Goal: Register for event/course

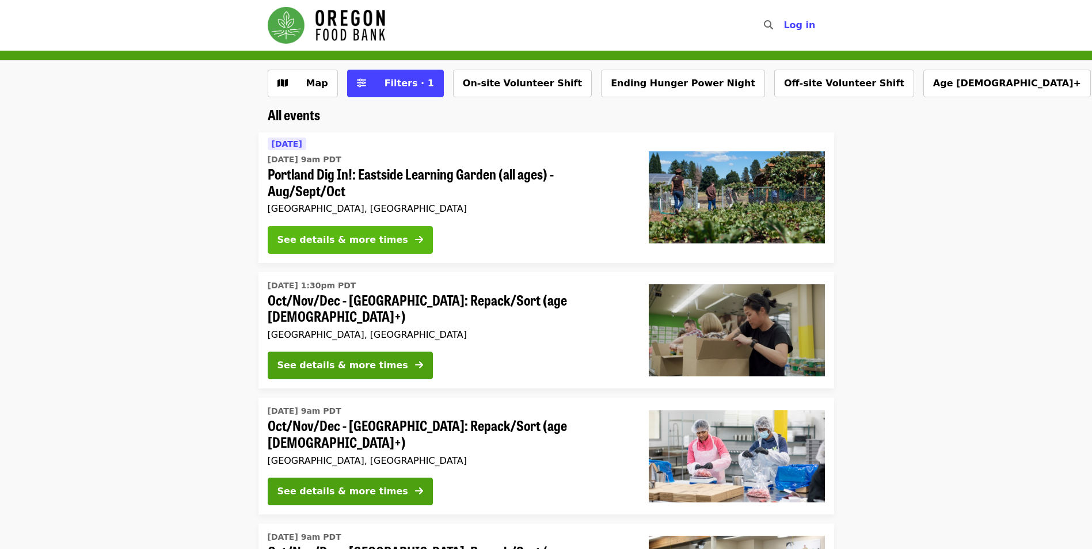
click at [398, 238] on button "See details & more times" at bounding box center [350, 240] width 165 height 28
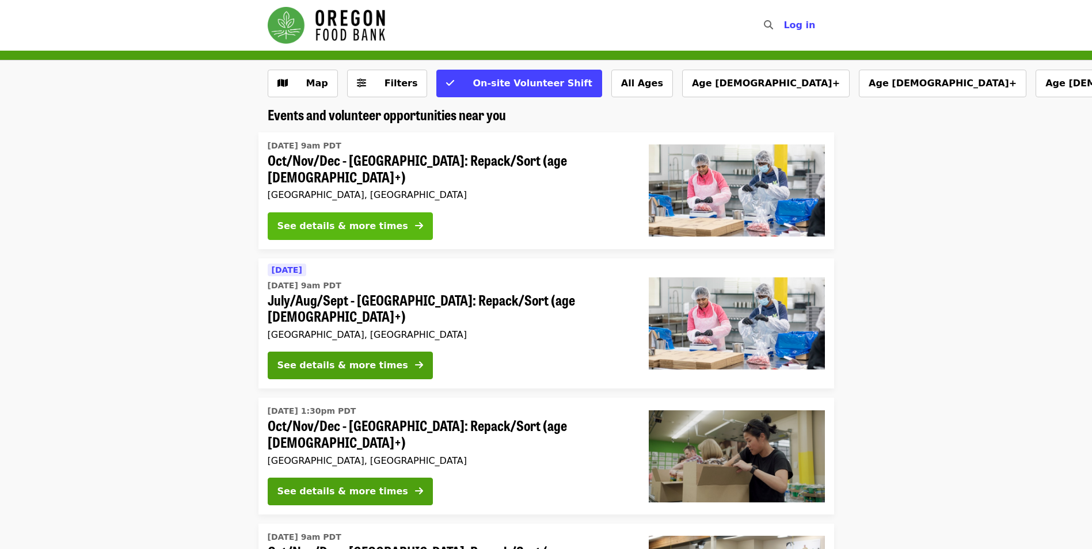
click at [356, 220] on div "See details & more times" at bounding box center [343, 226] width 131 height 14
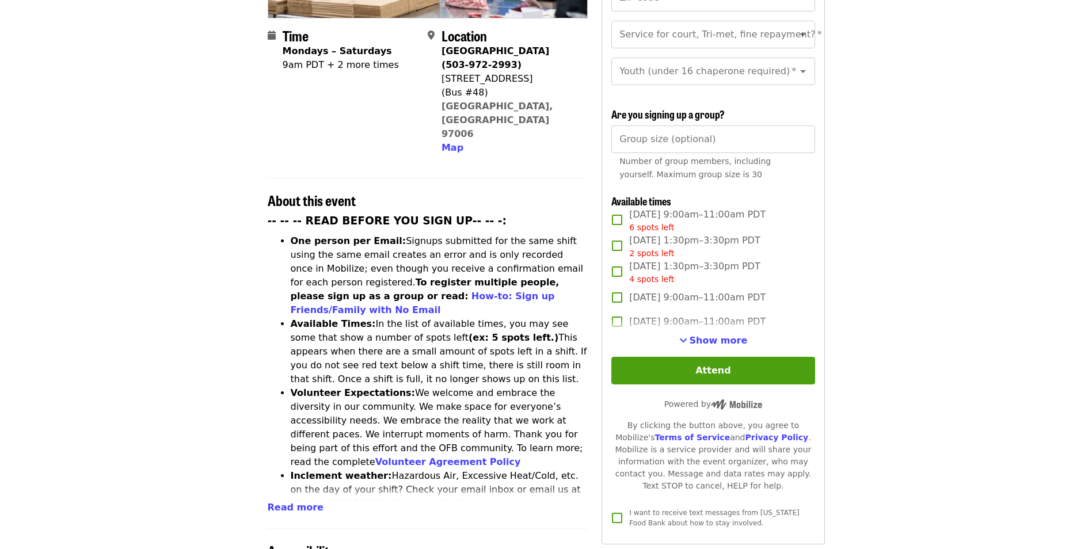
scroll to position [345, 0]
